Goal: Book appointment/travel/reservation

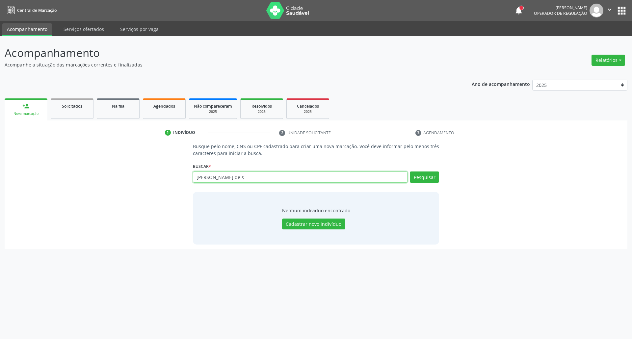
drag, startPoint x: 0, startPoint y: 0, endPoint x: 249, endPoint y: 174, distance: 303.8
click at [249, 174] on input "[PERSON_NAME] de s" at bounding box center [300, 176] width 215 height 11
click at [248, 174] on input "[PERSON_NAME] de s" at bounding box center [300, 176] width 215 height 11
click at [247, 174] on input "[PERSON_NAME] de s" at bounding box center [300, 176] width 215 height 11
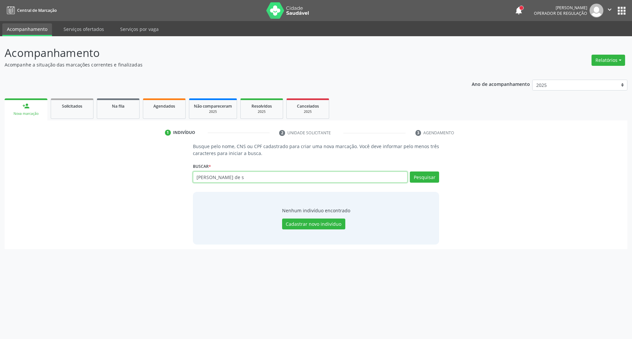
click at [247, 174] on input "[PERSON_NAME] de s" at bounding box center [300, 176] width 215 height 11
type input "04843254428"
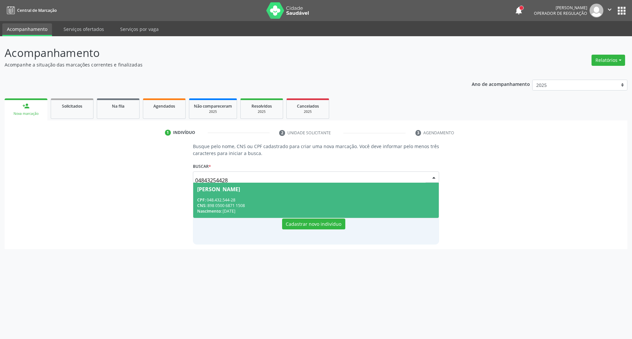
click at [233, 212] on div "Nascimento: [DATE]" at bounding box center [316, 211] width 238 height 6
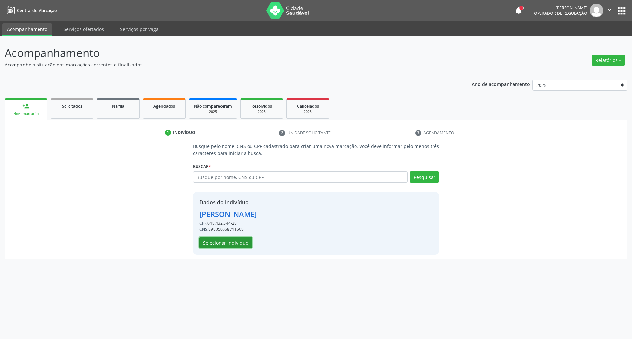
click at [231, 240] on button "Selecionar indivíduo" at bounding box center [225, 242] width 53 height 11
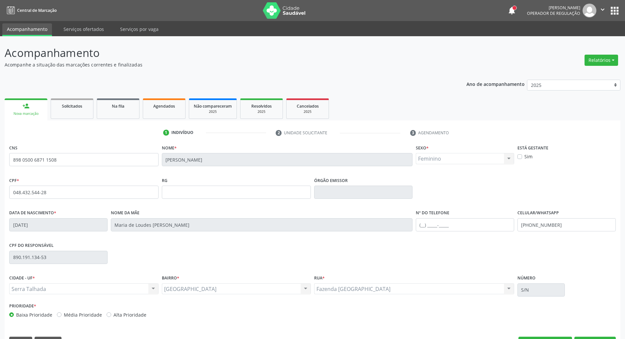
scroll to position [18, 0]
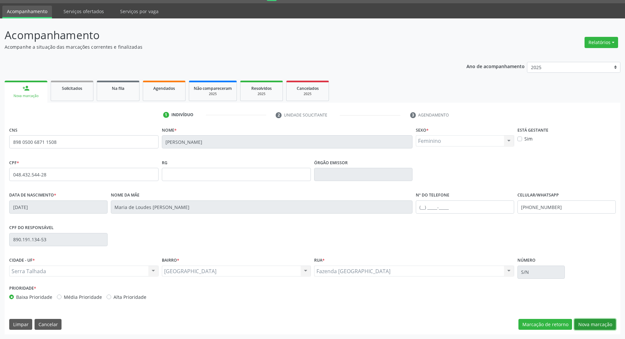
click at [588, 319] on button "Nova marcação" at bounding box center [594, 324] width 41 height 11
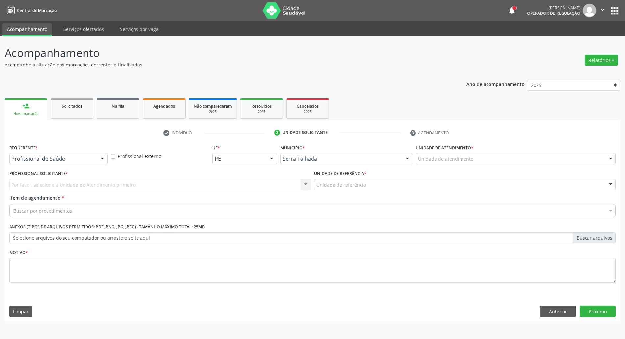
scroll to position [0, 0]
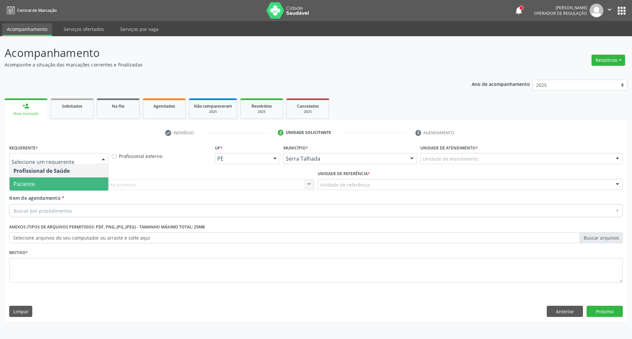
click at [49, 186] on span "Paciente" at bounding box center [59, 183] width 99 height 13
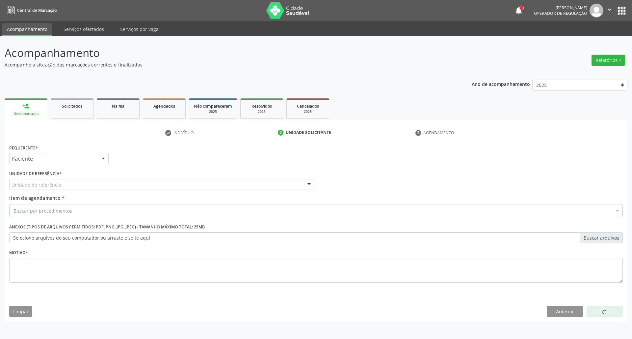
click at [45, 181] on div "Unidade de referência" at bounding box center [161, 184] width 305 height 11
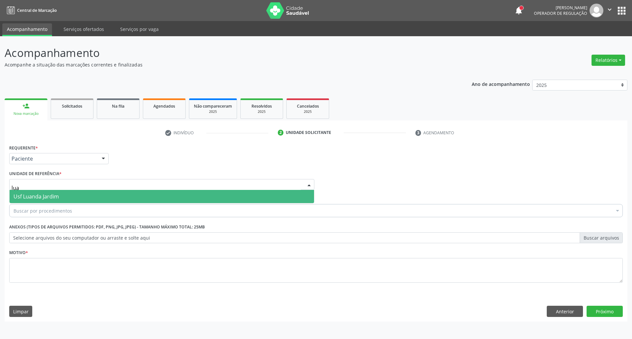
type input "[PERSON_NAME]"
click at [39, 199] on span "Usf Luanda Jardim" at bounding box center [35, 196] width 45 height 7
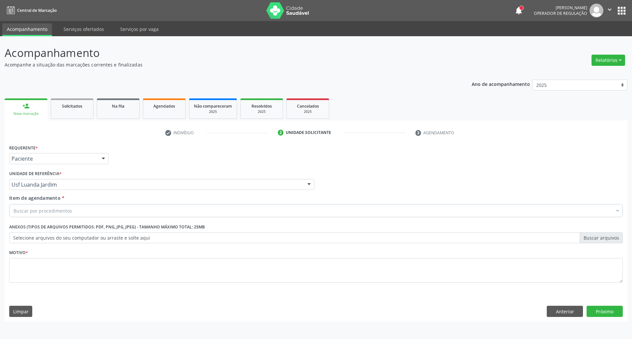
drag, startPoint x: 38, startPoint y: 201, endPoint x: 38, endPoint y: 207, distance: 6.6
click at [38, 202] on div "Item de agendamento * Buscar por procedimentos Selecionar todos 0304070076 - .Q…" at bounding box center [315, 204] width 613 height 21
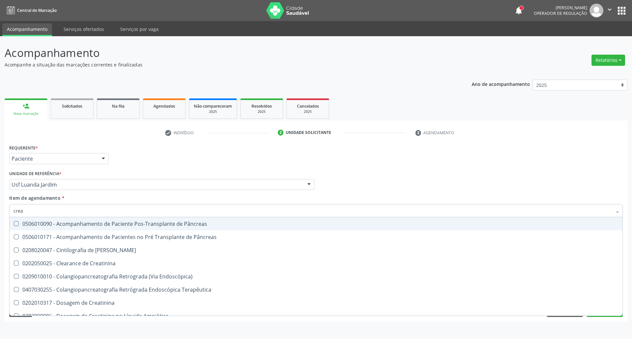
type input "creat"
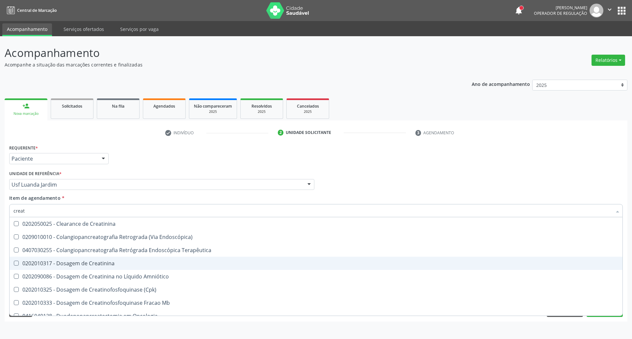
click at [33, 264] on div "0202010317 - Dosagem de Creatinina" at bounding box center [315, 263] width 605 height 5
checkbox Creatinina "true"
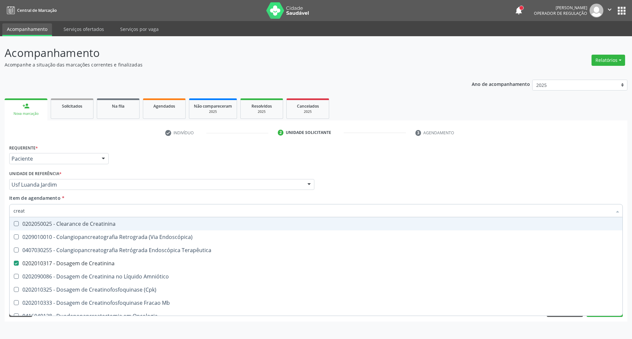
drag, startPoint x: 41, startPoint y: 211, endPoint x: 0, endPoint y: 189, distance: 46.8
click at [0, 189] on div "Acompanhamento Acompanhe a situação das marcações correntes e finalizadas Relat…" at bounding box center [316, 187] width 632 height 303
type input "ur"
checkbox Creatinina "false"
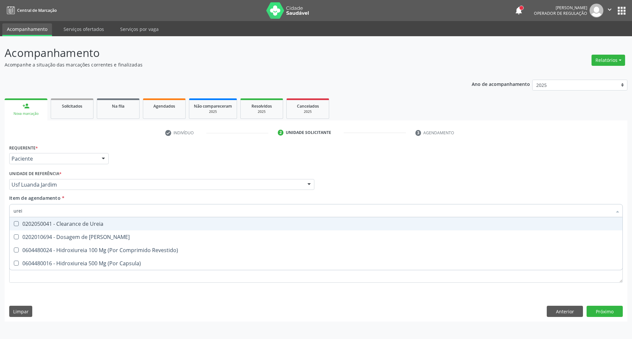
type input "ureia"
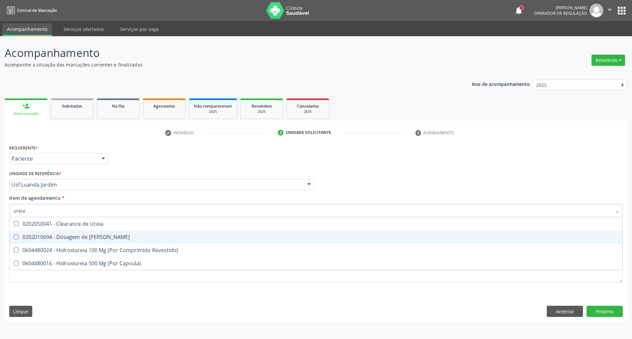
drag, startPoint x: 25, startPoint y: 240, endPoint x: 34, endPoint y: 216, distance: 25.4
click at [25, 240] on div "0202010694 - Dosagem de [PERSON_NAME]" at bounding box center [315, 236] width 605 height 5
checkbox Ureia "true"
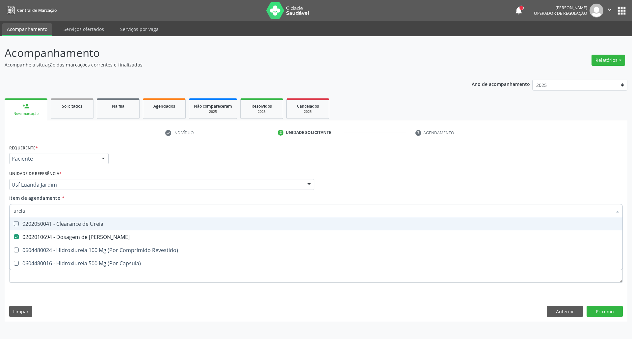
click at [6, 209] on div "Requerente * Paciente Profissional de Saúde Paciente Nenhum resultado encontrad…" at bounding box center [316, 232] width 623 height 179
type input "he"
checkbox Ureia "false"
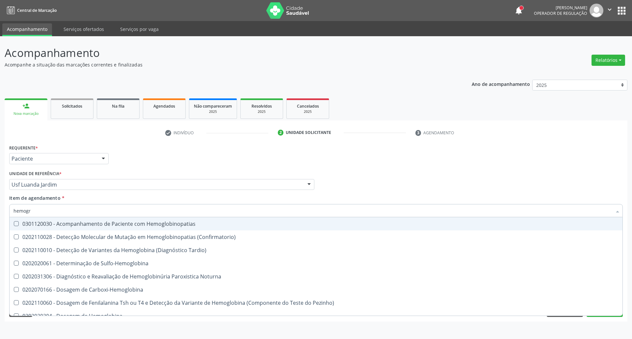
type input "hemogra"
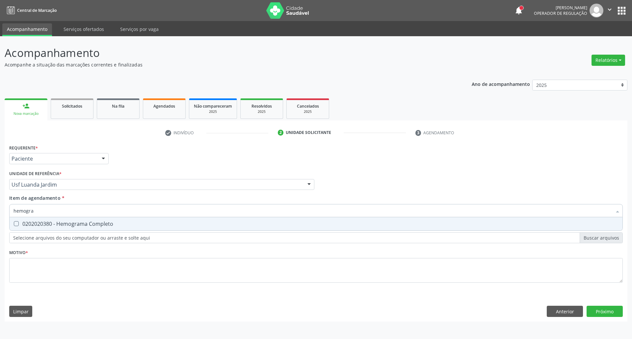
click at [20, 228] on span "0202020380 - Hemograma Completo" at bounding box center [316, 223] width 613 height 13
checkbox Completo "true"
drag, startPoint x: 54, startPoint y: 208, endPoint x: 0, endPoint y: 157, distance: 74.9
click at [0, 170] on div "Acompanhamento Acompanhe a situação das marcações correntes e finalizadas Relat…" at bounding box center [316, 187] width 632 height 303
type input "t"
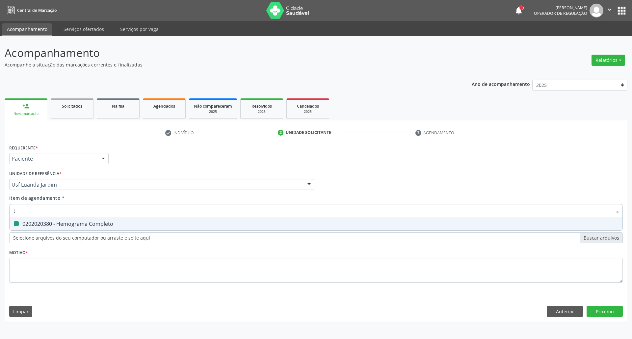
checkbox Completo "false"
type input "t4"
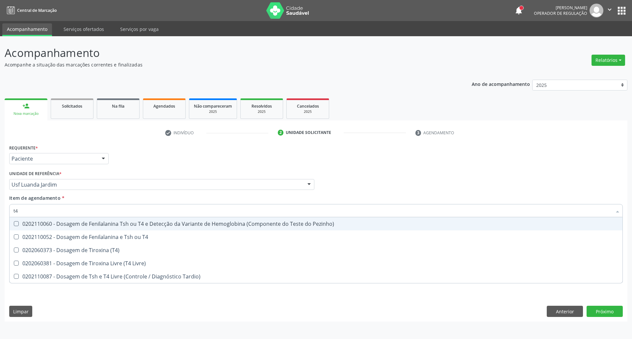
drag, startPoint x: 378, startPoint y: 174, endPoint x: 154, endPoint y: 237, distance: 232.9
click at [374, 175] on div "Profissional Solicitante Por favor, selecione a Unidade de Atendimento primeiro…" at bounding box center [316, 182] width 617 height 26
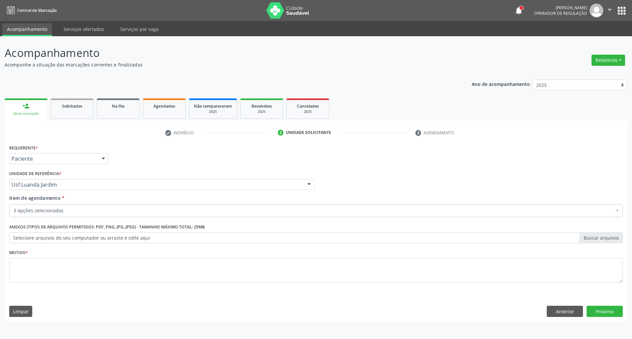
checkbox Creatinina "true"
checkbox Ureia "true"
checkbox Completo "true"
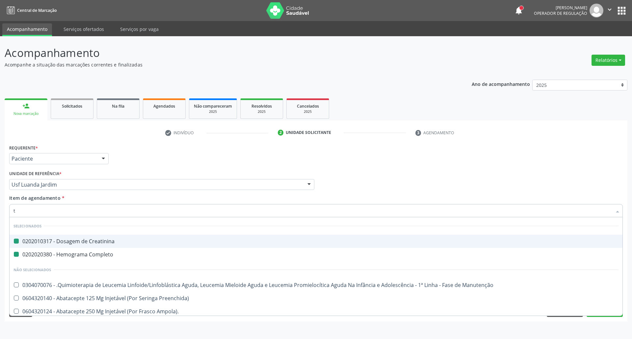
type input "t4"
checkbox Creatinina "false"
checkbox Completo "false"
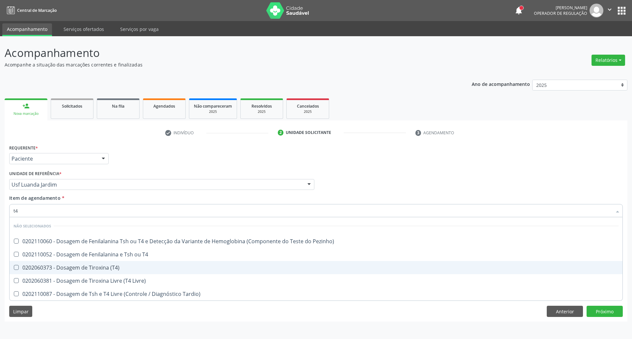
click at [102, 266] on div "0202060373 - Dosagem de Tiroxina (T4)" at bounding box center [315, 267] width 605 height 5
checkbox \(T4\) "true"
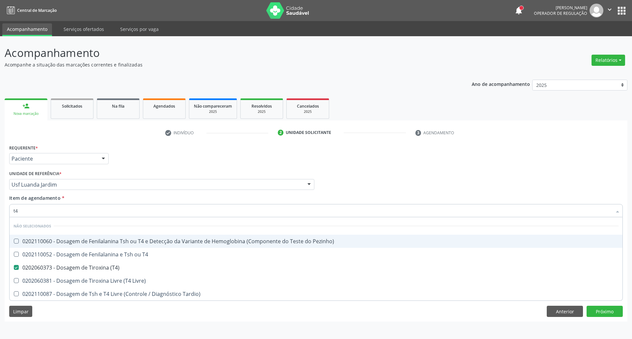
drag, startPoint x: 43, startPoint y: 211, endPoint x: 0, endPoint y: 211, distance: 43.4
click at [0, 211] on div "Acompanhamento Acompanhe a situação das marcações correntes e finalizadas Relat…" at bounding box center [316, 187] width 632 height 303
type input "t"
checkbox Pezinho\) "true"
checkbox T4 "true"
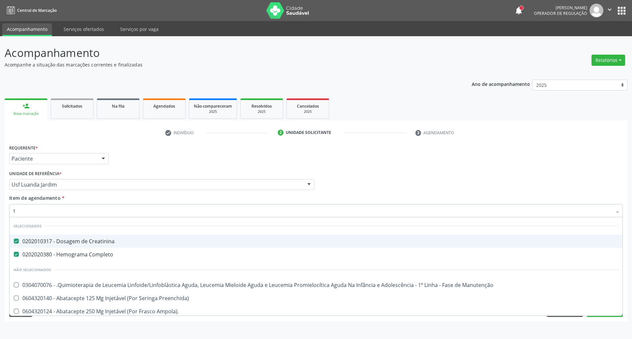
type input "ts"
checkbox Creatinina "false"
checkbox Completo "false"
type input "tsh"
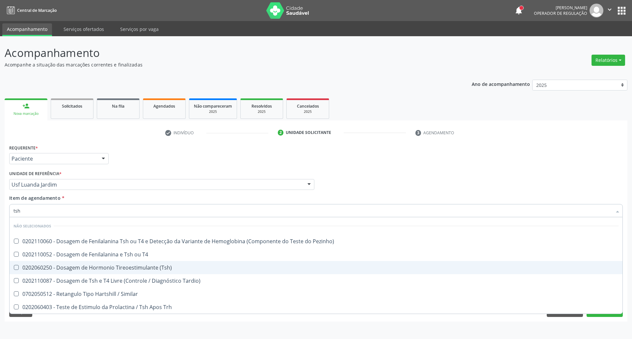
click at [77, 270] on div "0202060250 - Dosagem de Hormonio Tireoestimulante (Tsh)" at bounding box center [315, 267] width 605 height 5
checkbox \(Tsh\) "true"
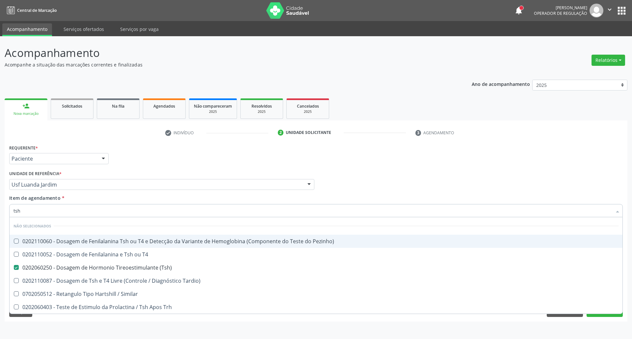
click at [487, 184] on div "Profissional Solicitante Por favor, selecione a Unidade de Atendimento primeiro…" at bounding box center [316, 182] width 617 height 26
checkbox Pezinho\) "true"
checkbox T4 "true"
checkbox Similar "true"
checkbox Tardio\) "true"
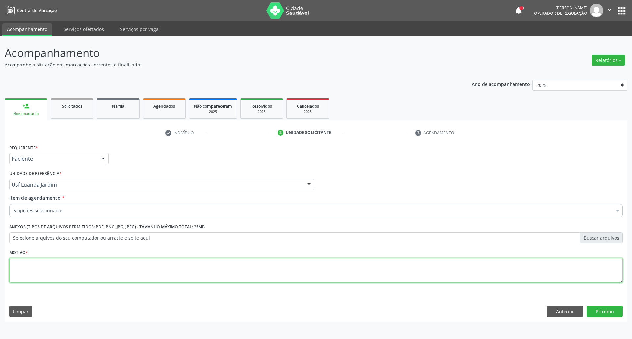
click at [270, 276] on textarea at bounding box center [315, 270] width 613 height 25
type textarea "."
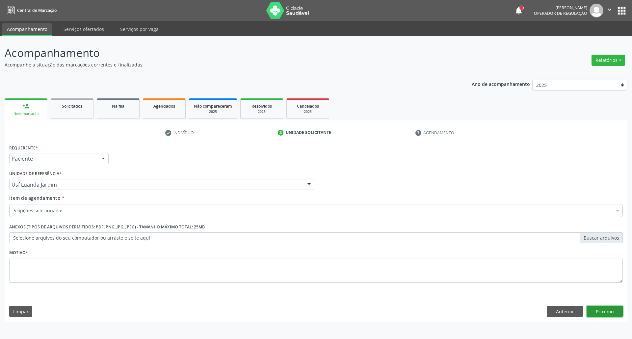
click at [611, 316] on button "Próximo" at bounding box center [604, 311] width 36 height 11
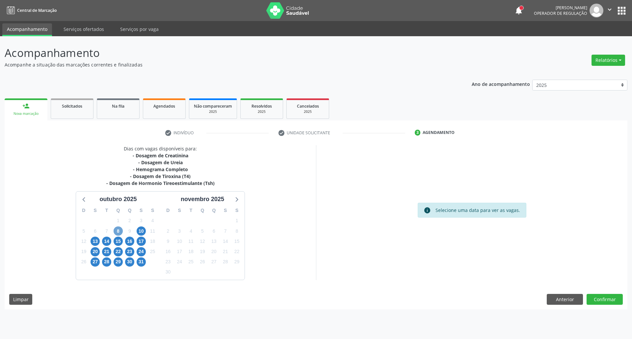
click at [122, 232] on span "8" at bounding box center [118, 230] width 9 height 9
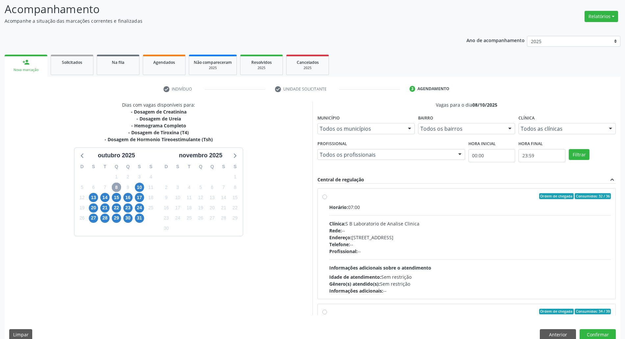
scroll to position [54, 0]
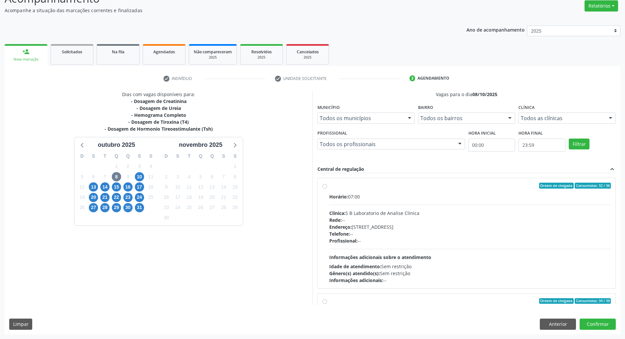
drag, startPoint x: 469, startPoint y: 205, endPoint x: 485, endPoint y: 199, distance: 17.3
click at [469, 205] on div "Horário: 07:00 Clínica: S B Laboratorio de Analise Clinica Rede: -- Endereço: […" at bounding box center [470, 238] width 282 height 90
radio input "true"
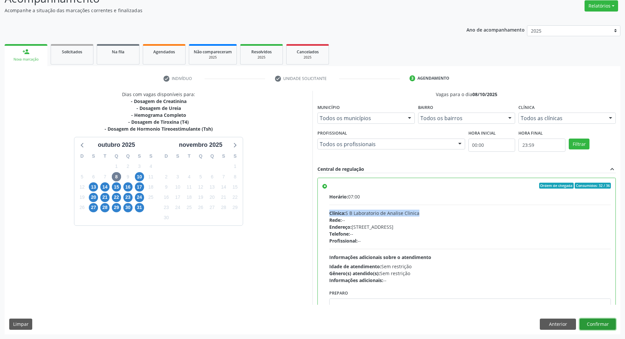
click at [593, 322] on button "Confirmar" at bounding box center [598, 323] width 36 height 11
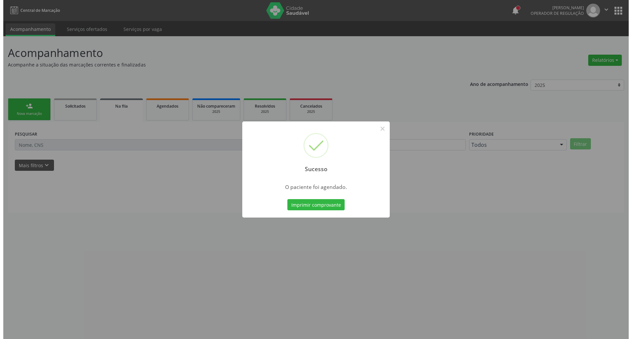
scroll to position [0, 0]
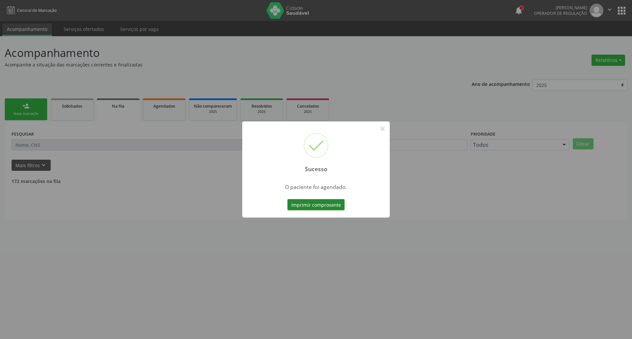
click at [295, 206] on button "Imprimir comprovante" at bounding box center [315, 204] width 57 height 11
